Goal: Navigation & Orientation: Understand site structure

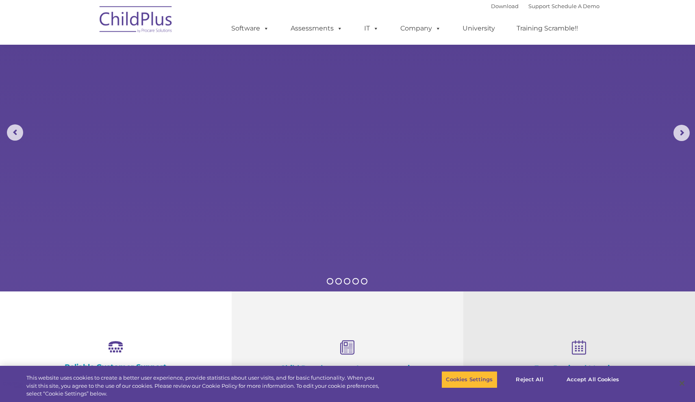
select select "MEDIUM"
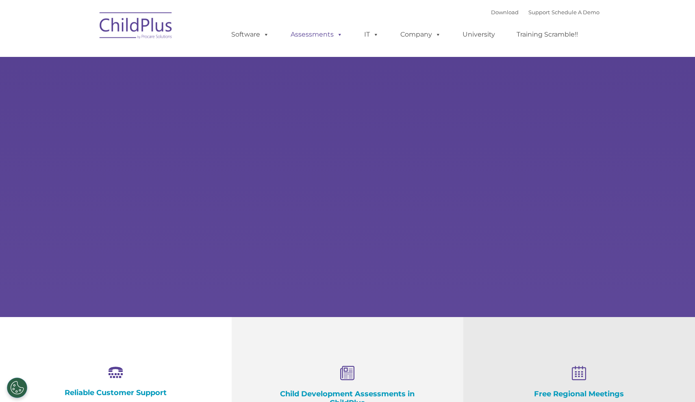
select select "MEDIUM"
click at [428, 35] on link "Company" at bounding box center [420, 34] width 57 height 16
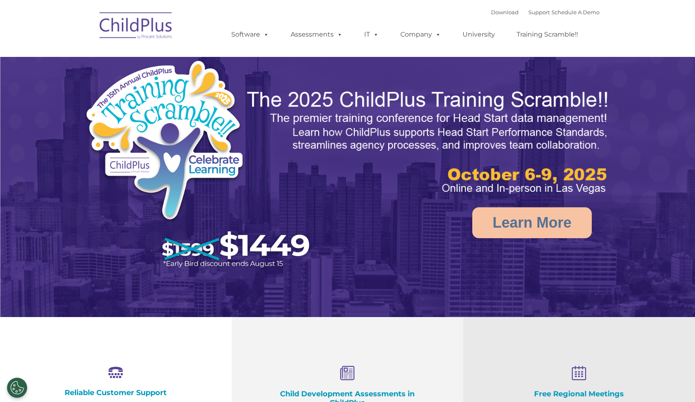
select select "MEDIUM"
click at [155, 21] on img at bounding box center [136, 27] width 81 height 41
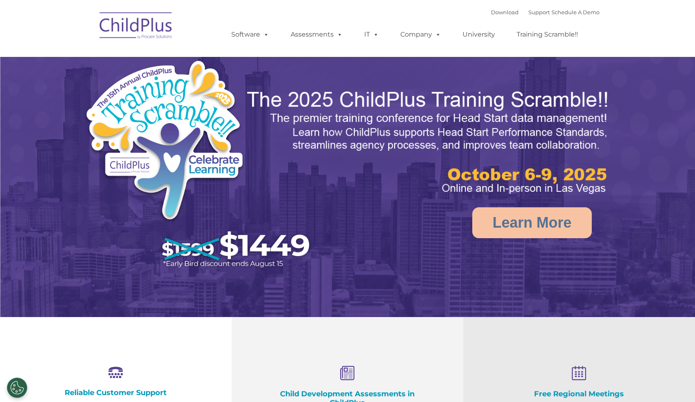
select select "MEDIUM"
